Goal: Task Accomplishment & Management: Manage account settings

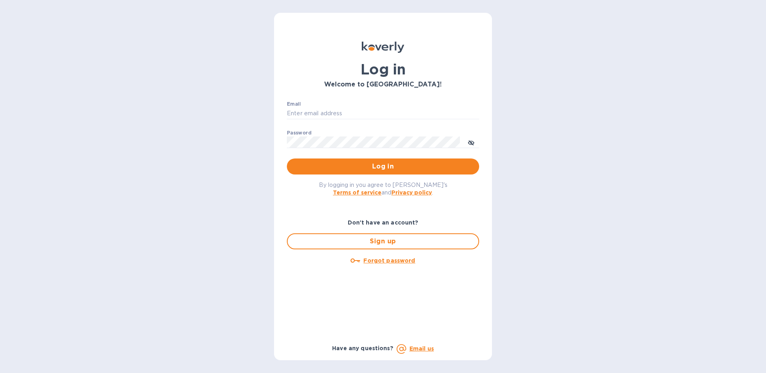
type input "Folajinadu@hotmail.com"
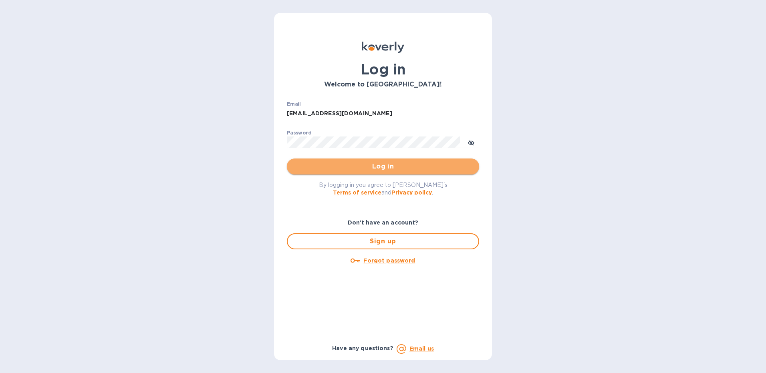
click at [342, 165] on span "Log in" at bounding box center [382, 167] width 179 height 10
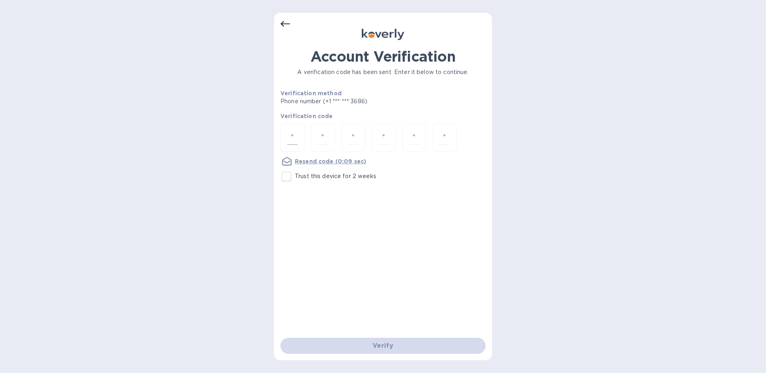
click at [290, 136] on input "number" at bounding box center [292, 137] width 10 height 15
type input "2"
type input "0"
type input "1"
type input "4"
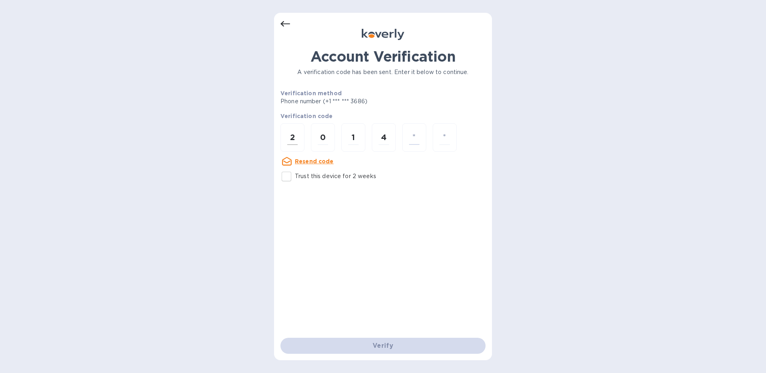
type input "6"
type input "0"
